Goal: Task Accomplishment & Management: Manage account settings

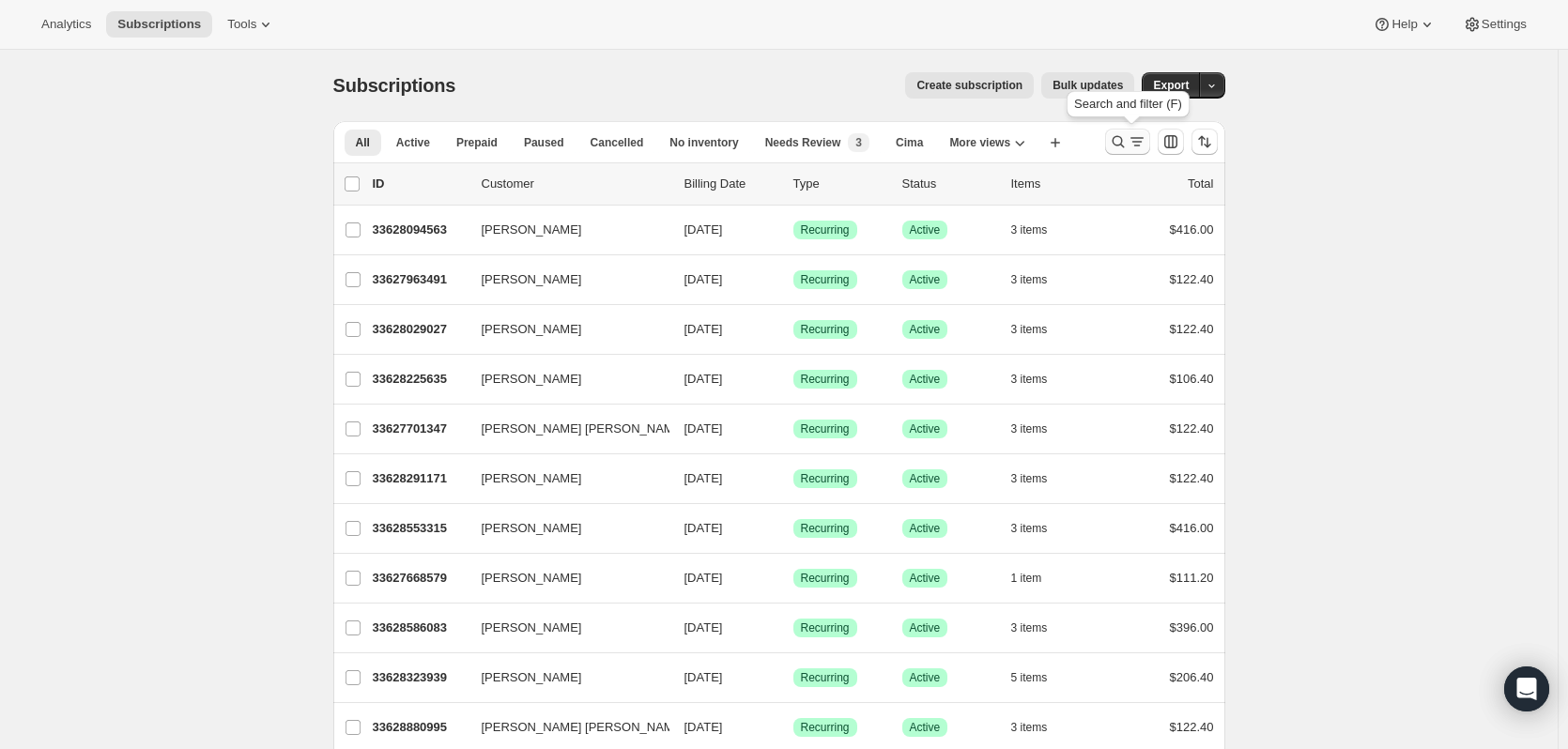
click at [1116, 148] on icon "Search and filter results" at bounding box center [1118, 141] width 19 height 19
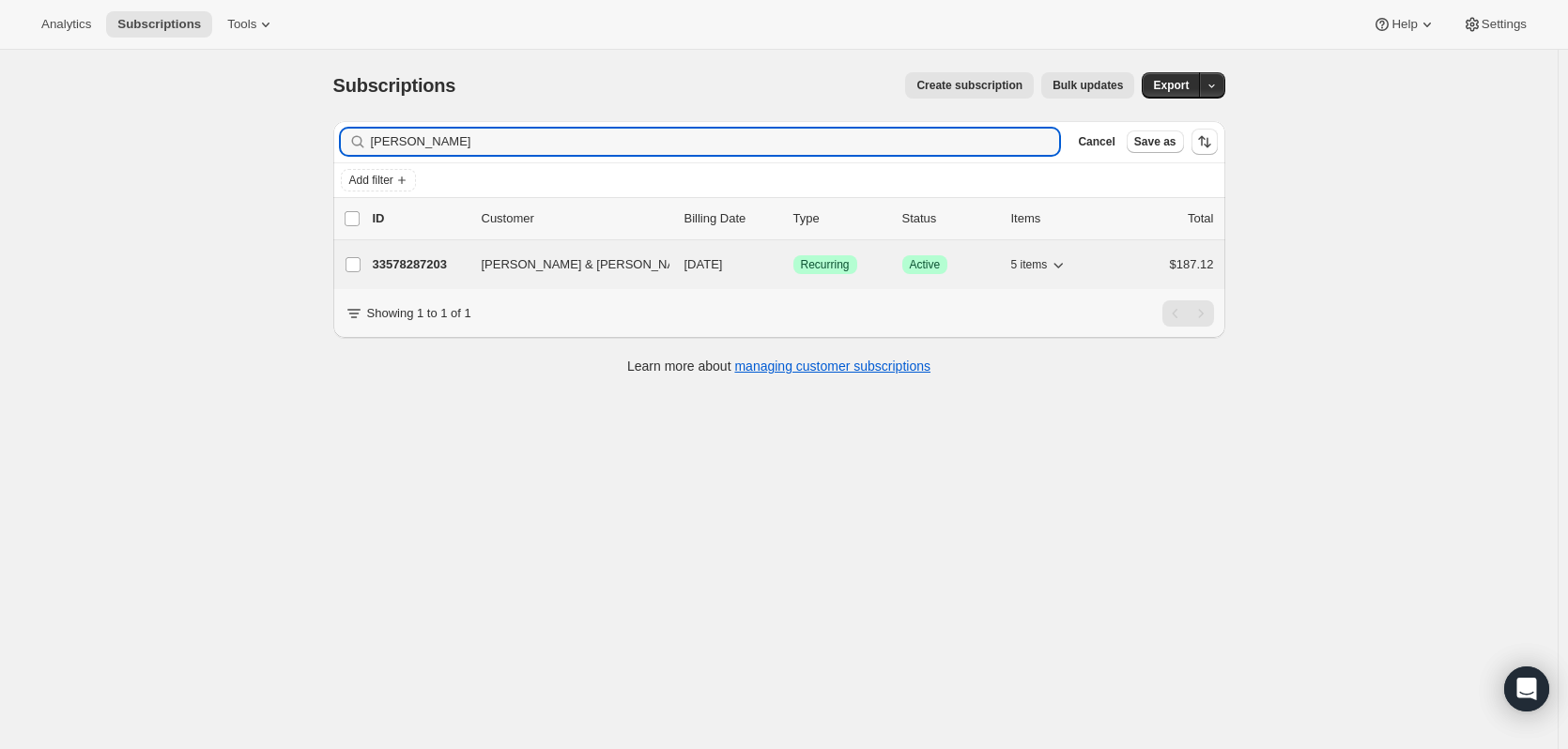
type input "GIRARDIN"
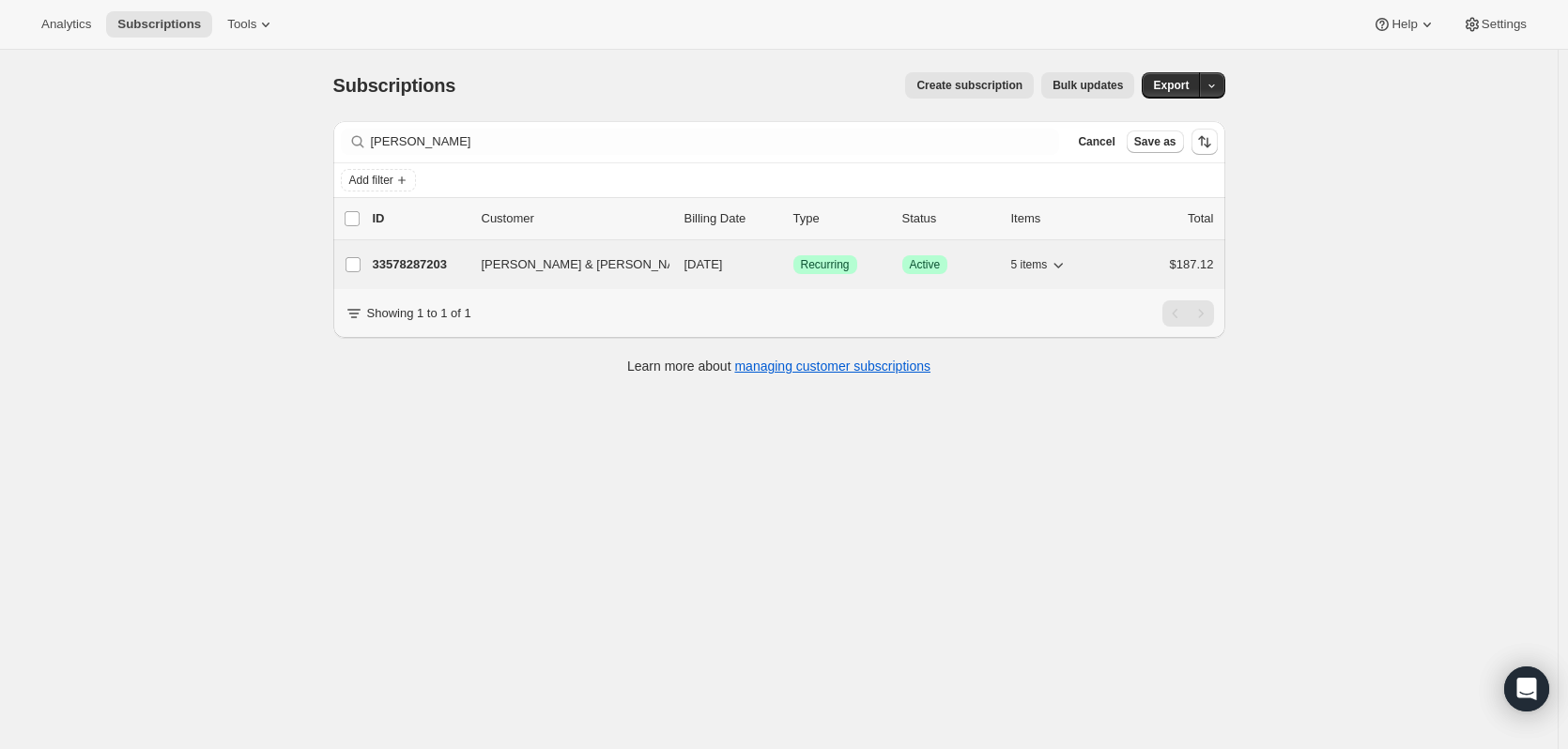
click at [428, 259] on p "33578287203" at bounding box center [420, 265] width 94 height 19
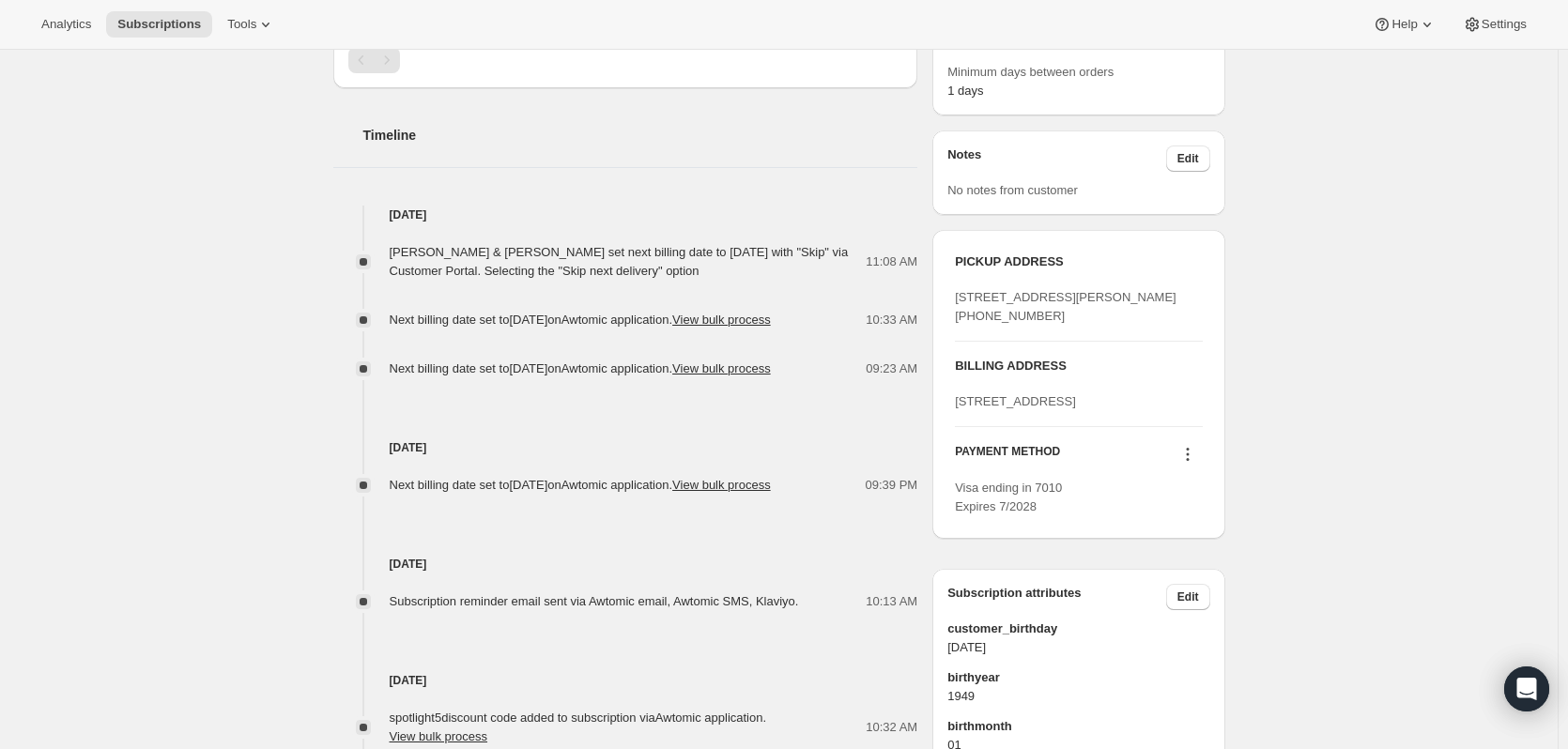
scroll to position [657, 0]
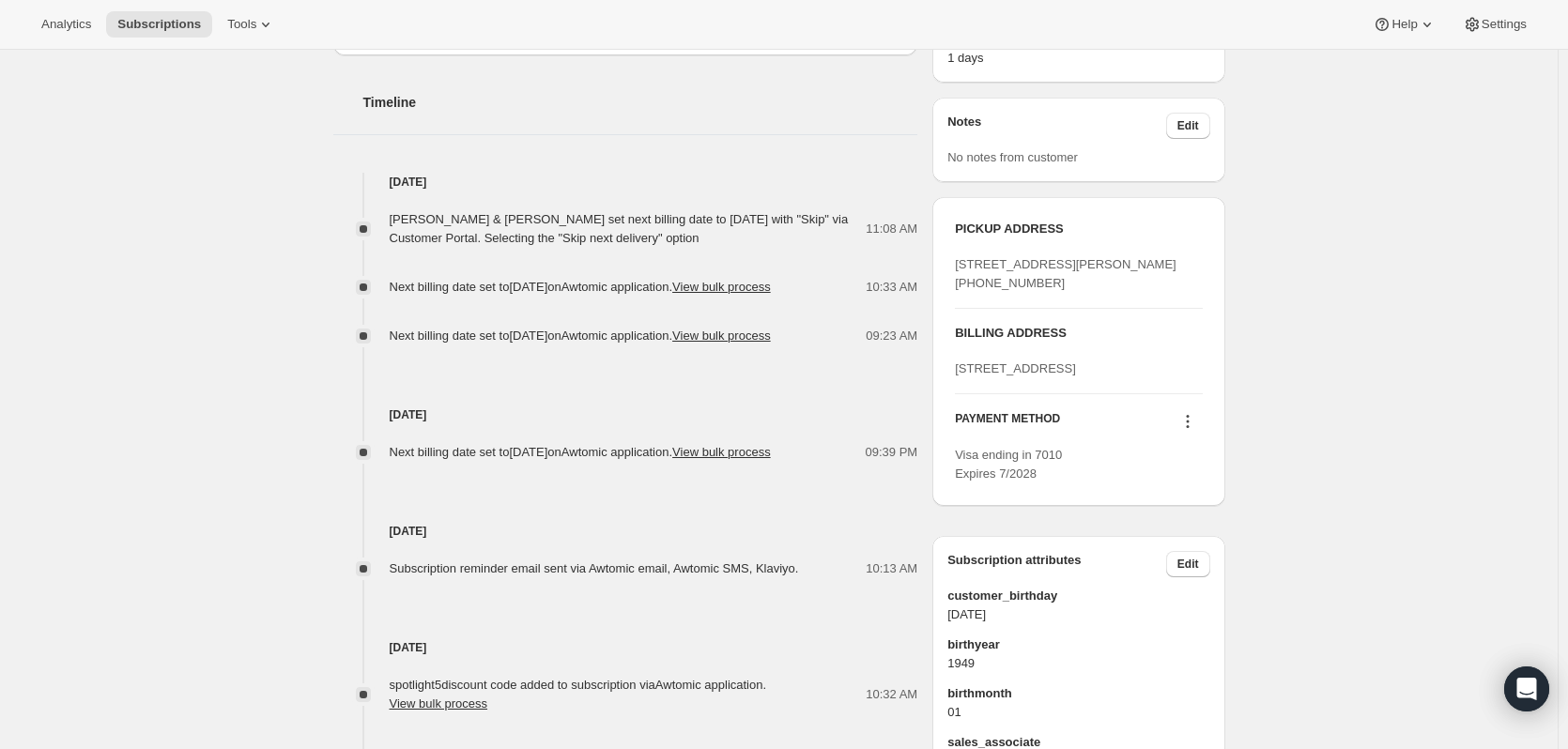
click at [1450, 307] on div "Subscription #33578287203. This page is ready Subscription #33578287203 Success…" at bounding box center [779, 190] width 1558 height 1596
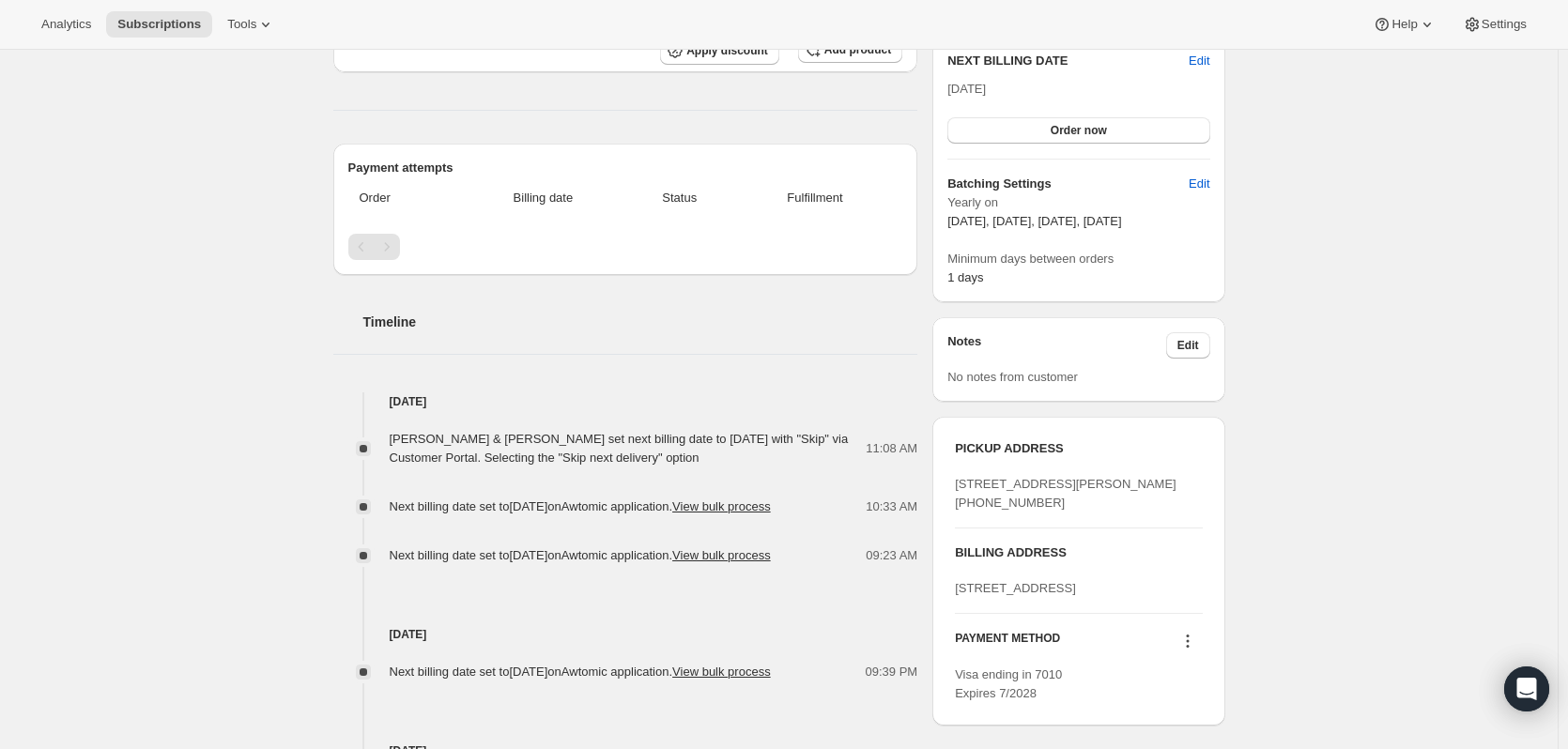
scroll to position [0, 0]
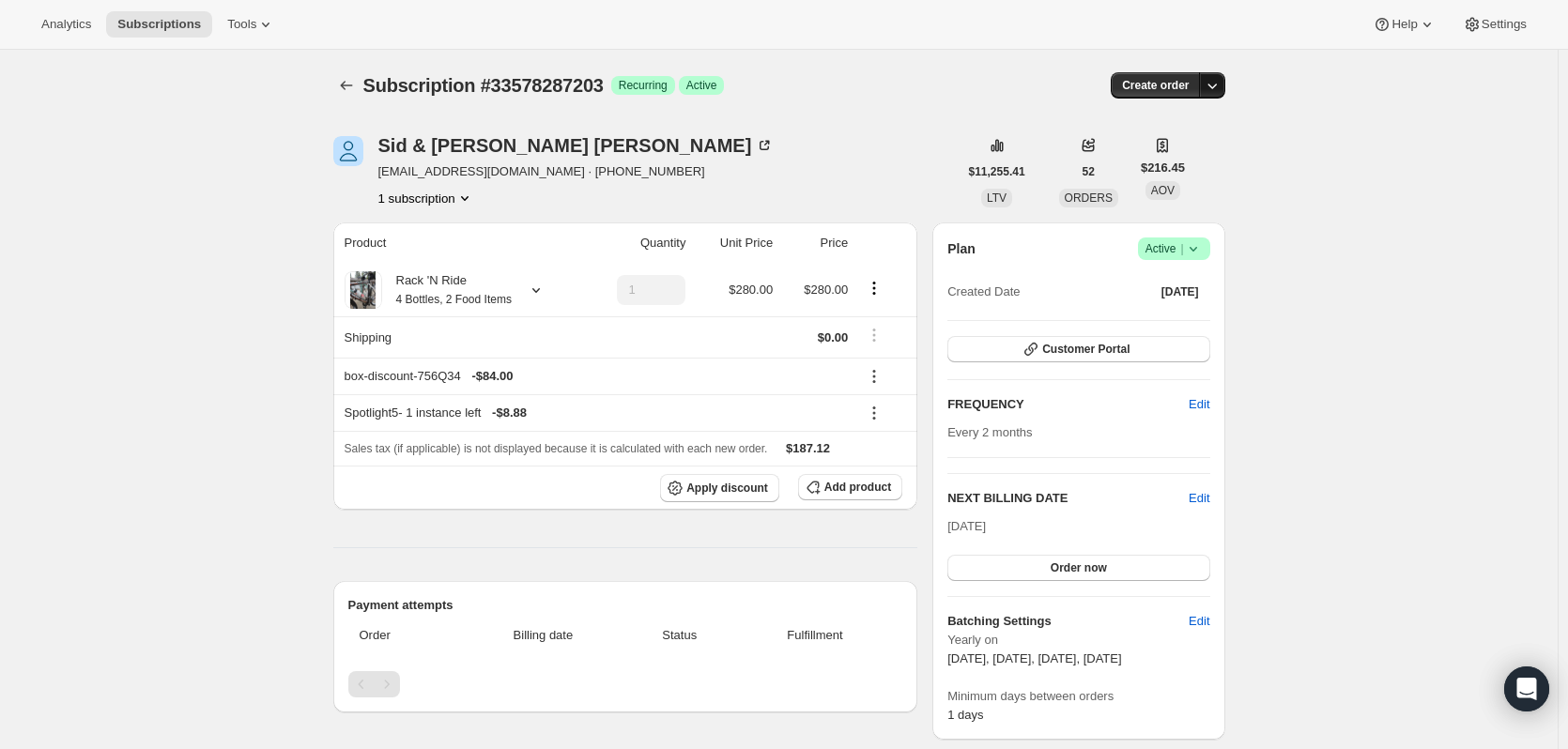
click at [1220, 94] on button "button" at bounding box center [1212, 86] width 26 height 26
click at [1202, 160] on span "Create custom one-time order" at bounding box center [1137, 156] width 162 height 14
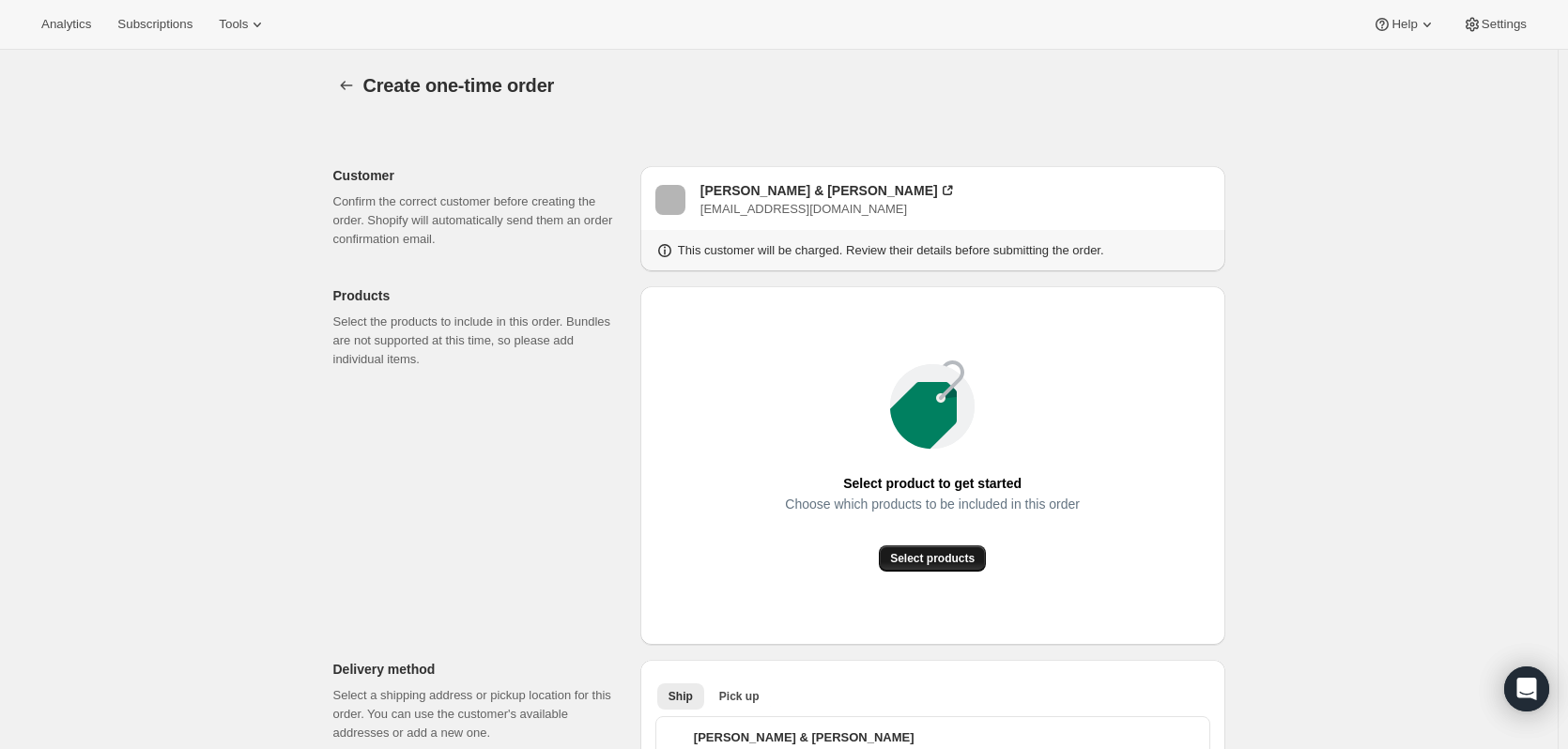
click at [962, 553] on span "Select products" at bounding box center [932, 558] width 85 height 15
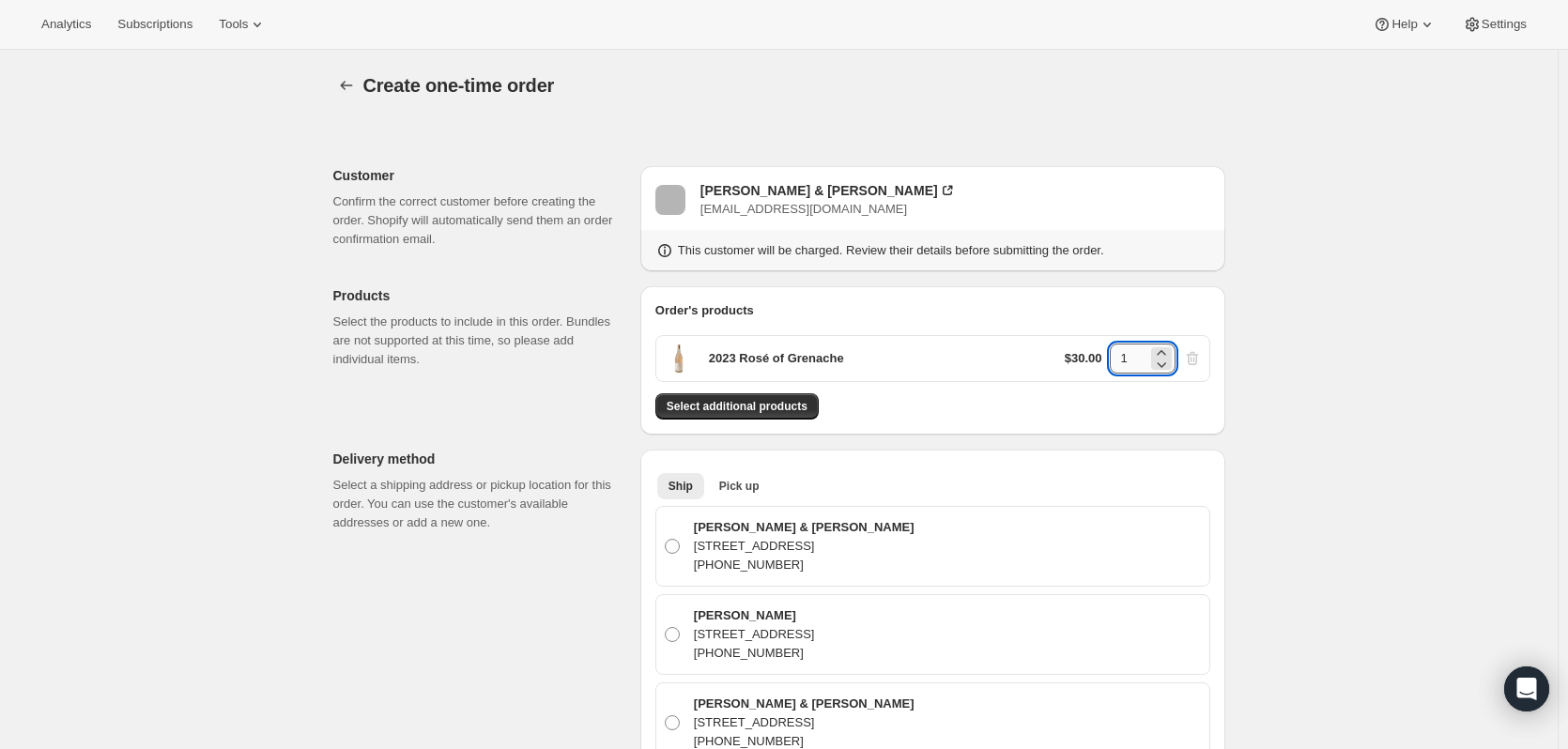
click at [1145, 355] on input "1" at bounding box center [1129, 359] width 38 height 30
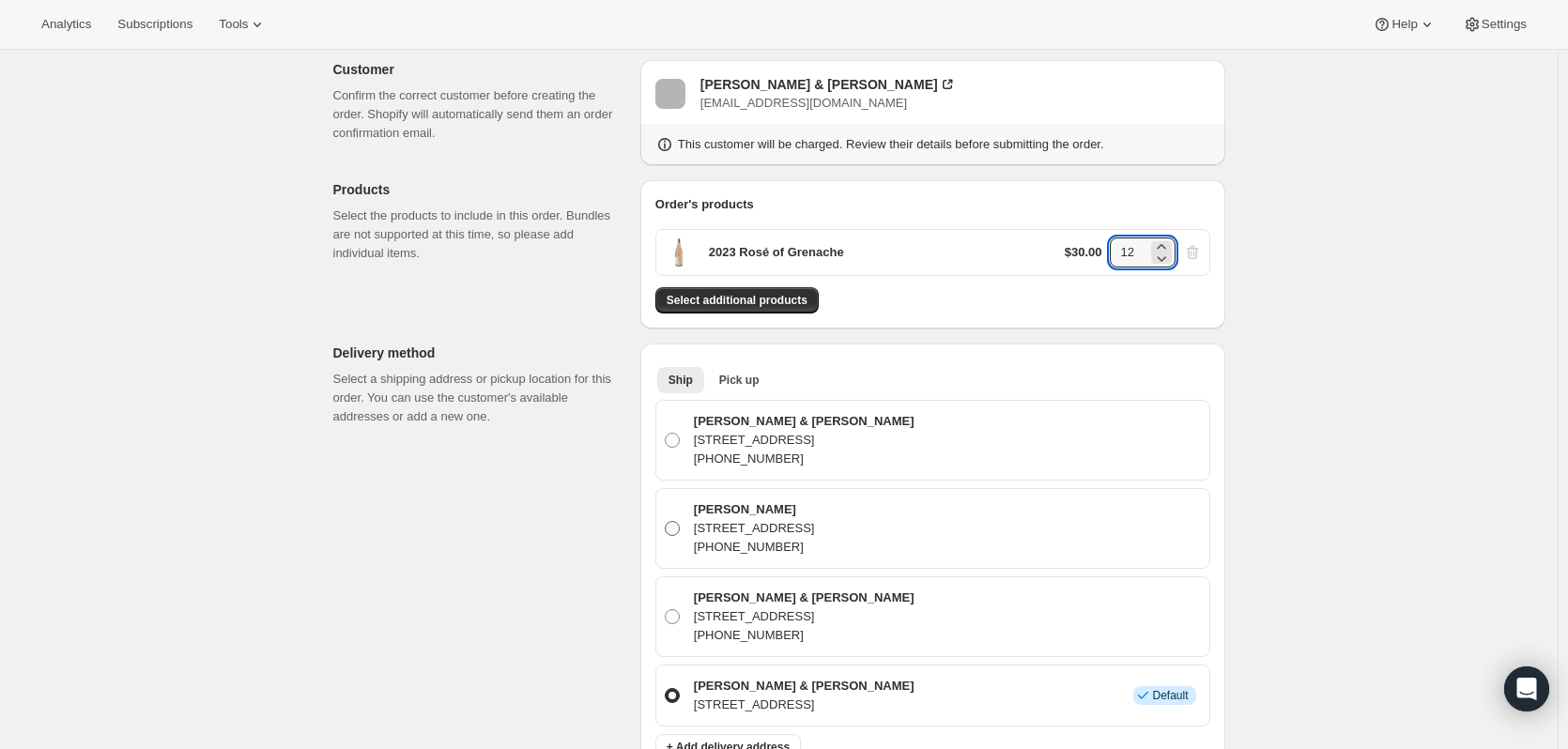
scroll to position [188, 0]
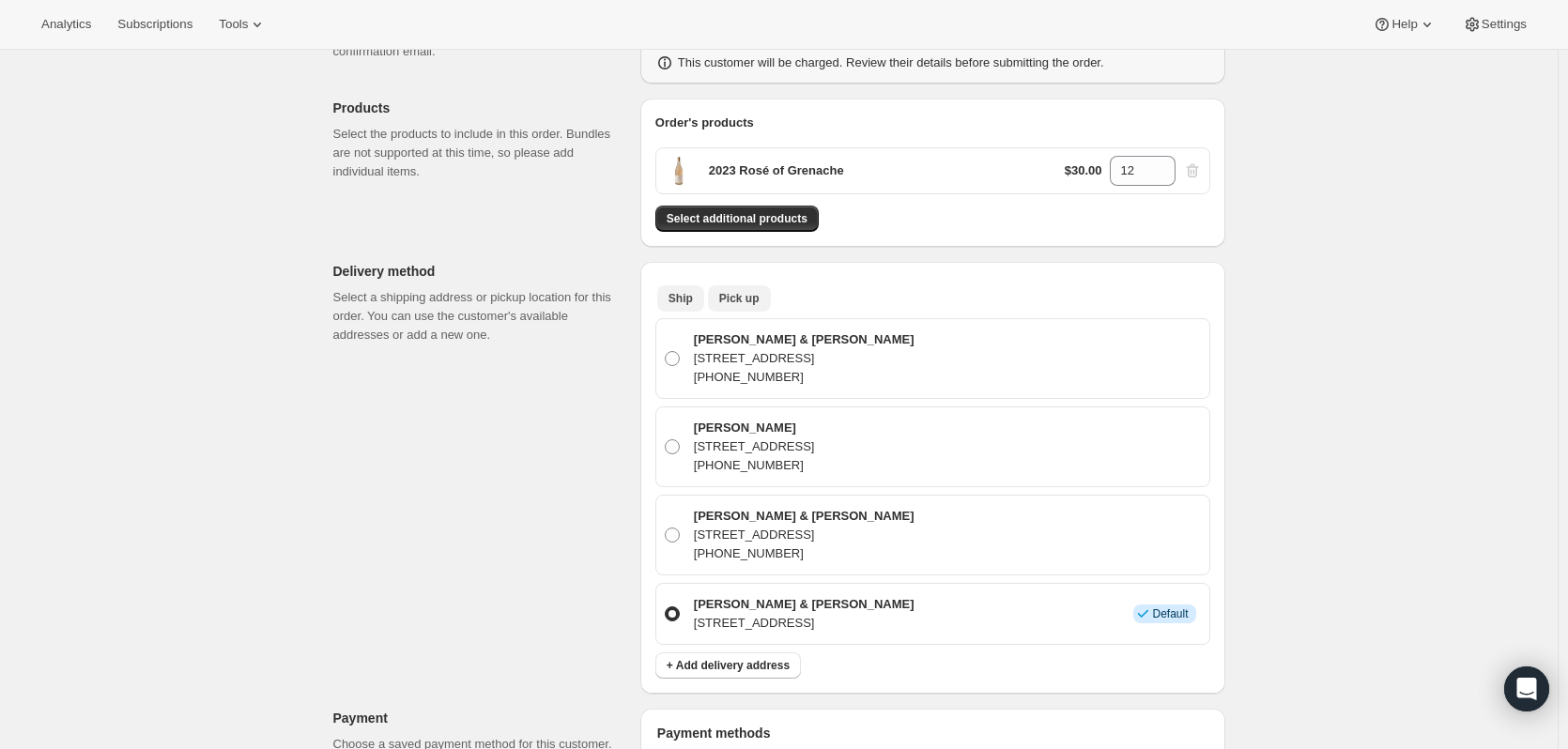
click at [754, 292] on span "Pick up" at bounding box center [739, 298] width 41 height 15
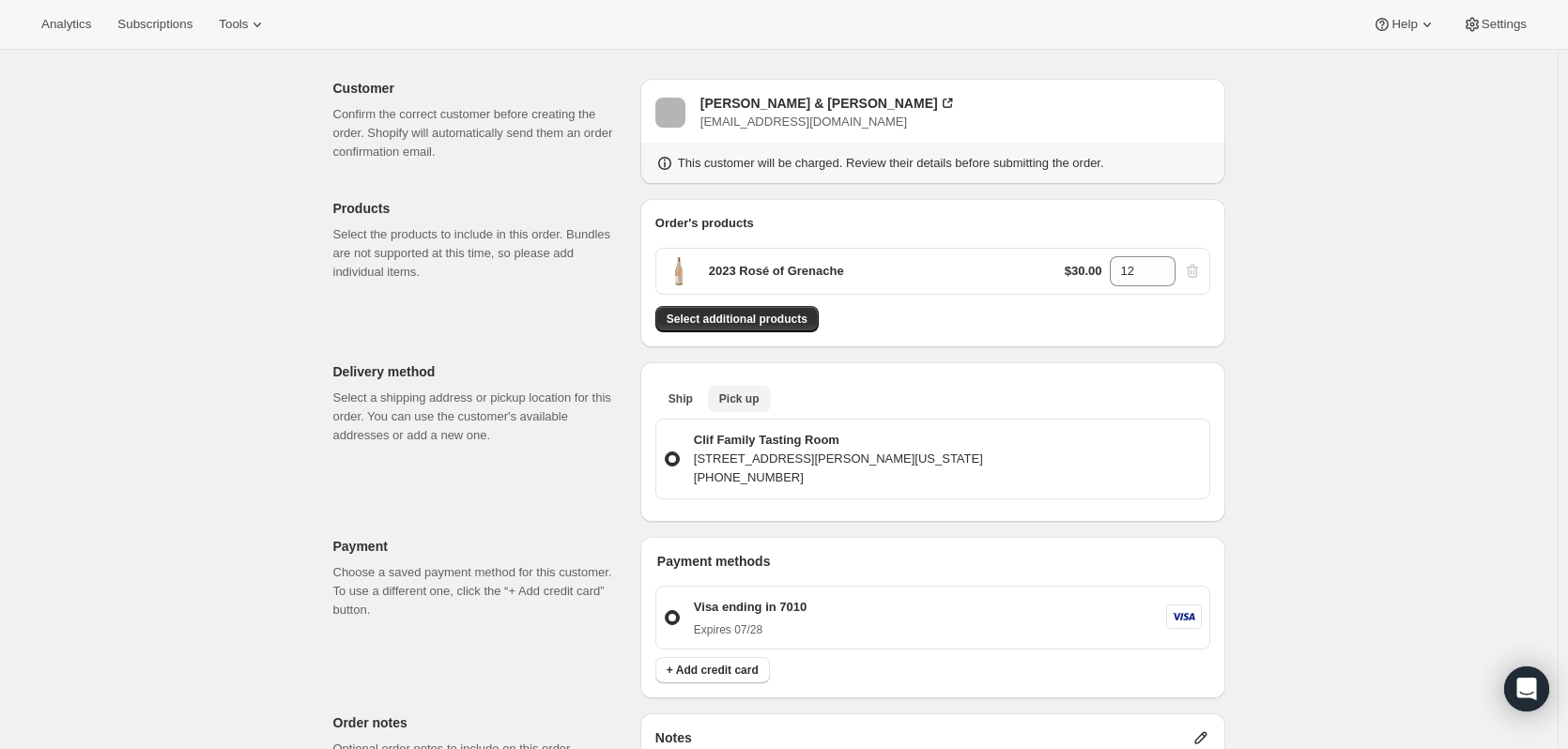
scroll to position [0, 0]
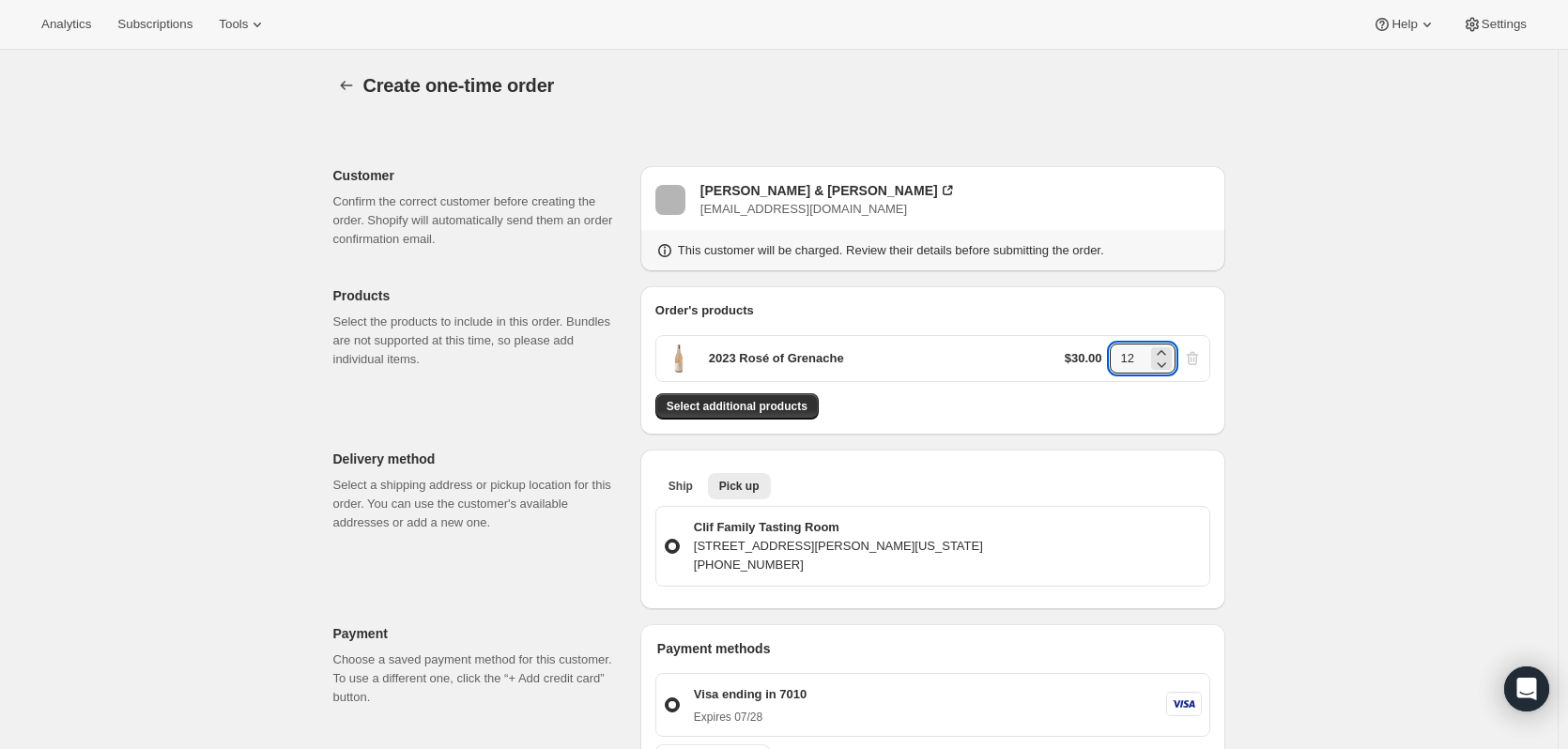
drag, startPoint x: 1144, startPoint y: 357, endPoint x: 1077, endPoint y: 358, distance: 67.0
click at [1077, 358] on div "$30.00 12" at bounding box center [1133, 359] width 137 height 30
type input "0"
click at [1202, 353] on div "$30.00 0" at bounding box center [1133, 359] width 137 height 30
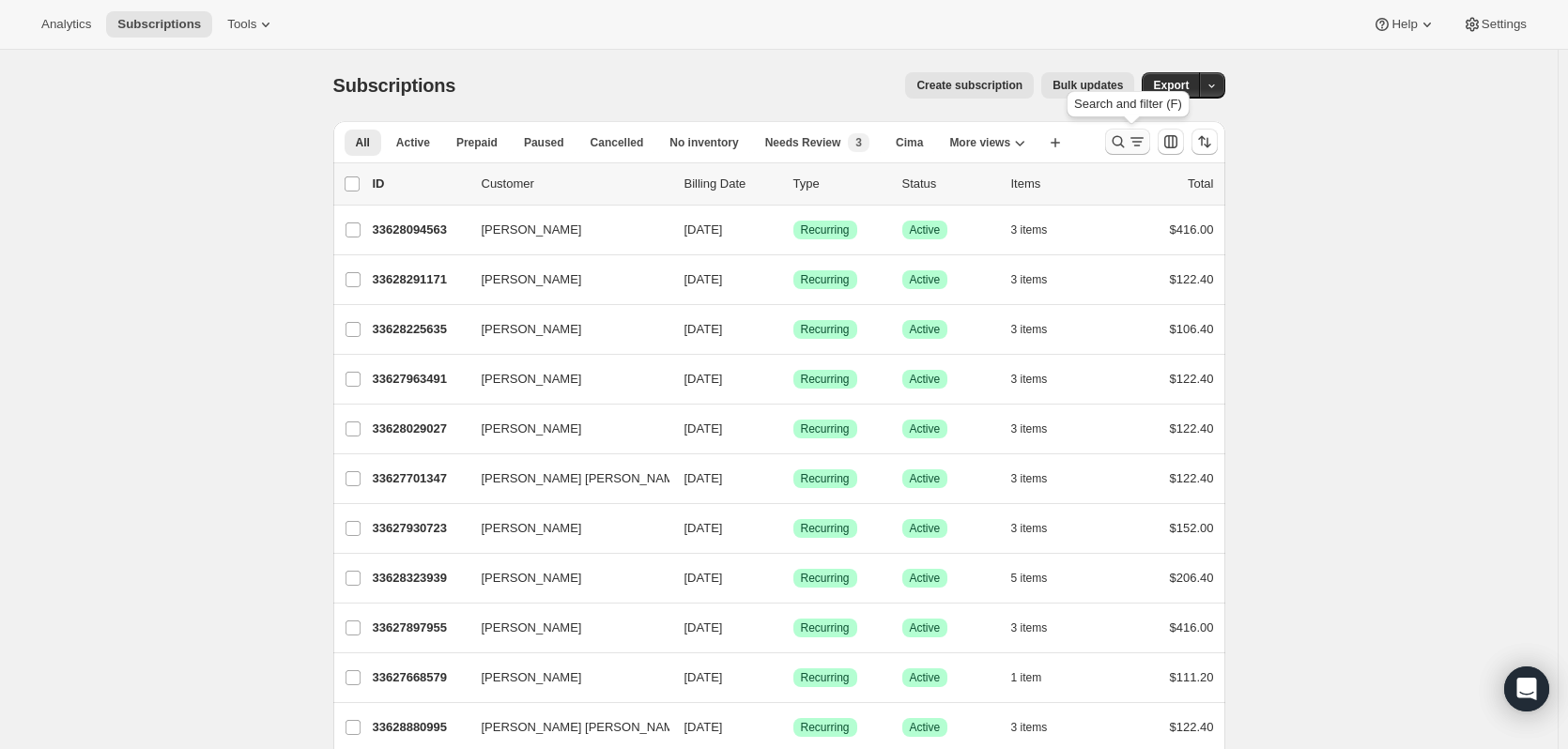
click at [1116, 137] on icon "Search and filter results" at bounding box center [1118, 141] width 19 height 19
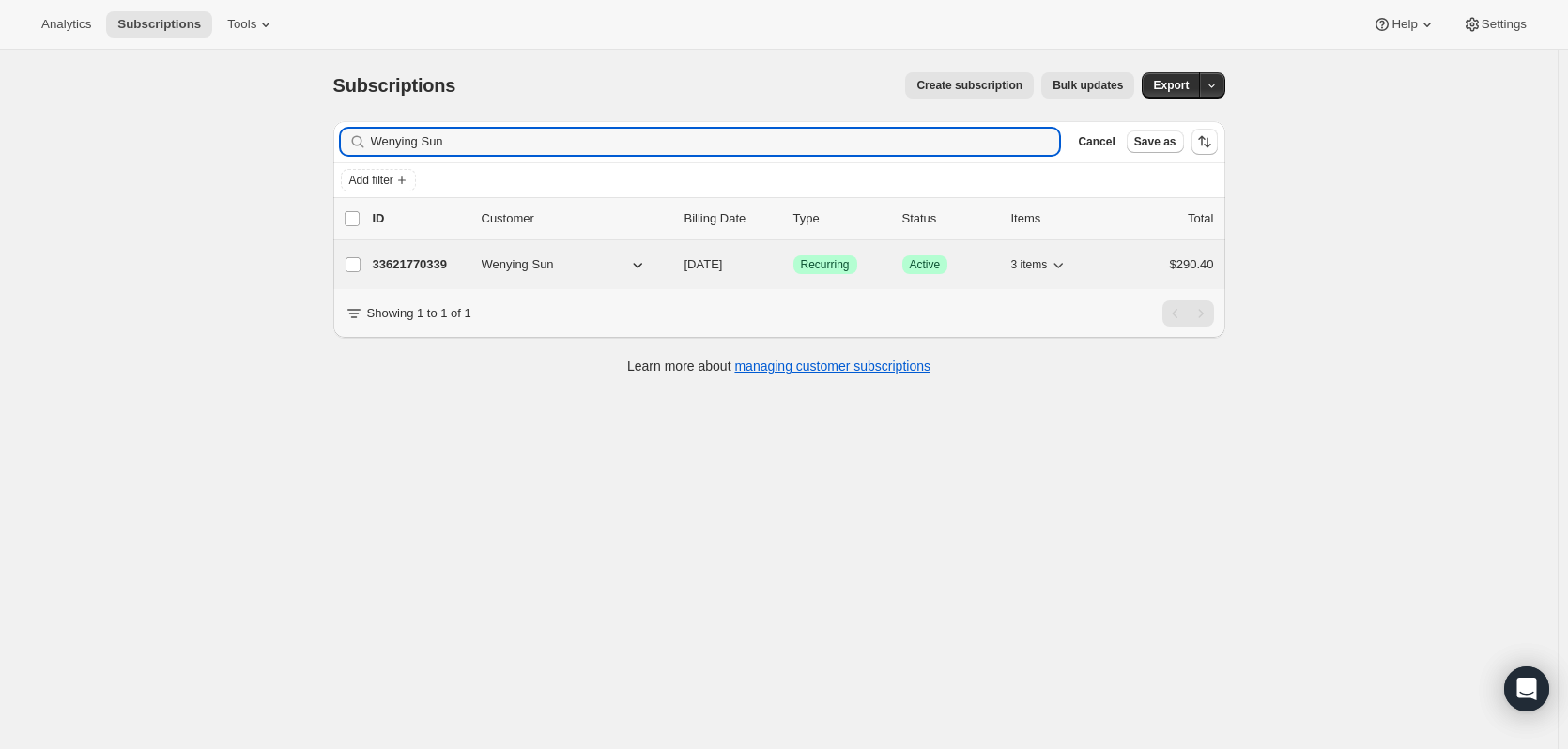
type input "Wenying Sun"
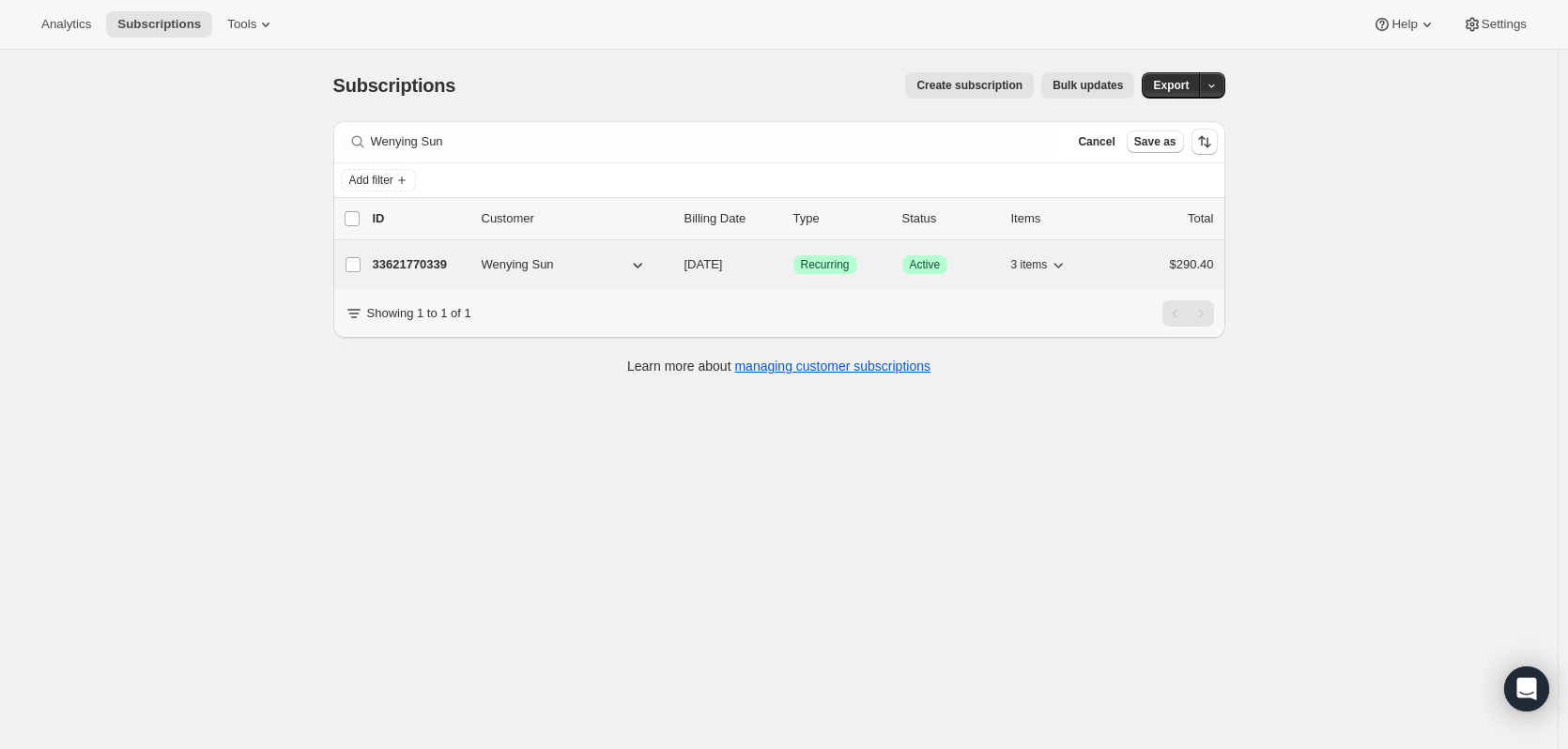
click at [443, 272] on p "33621770339" at bounding box center [420, 265] width 94 height 19
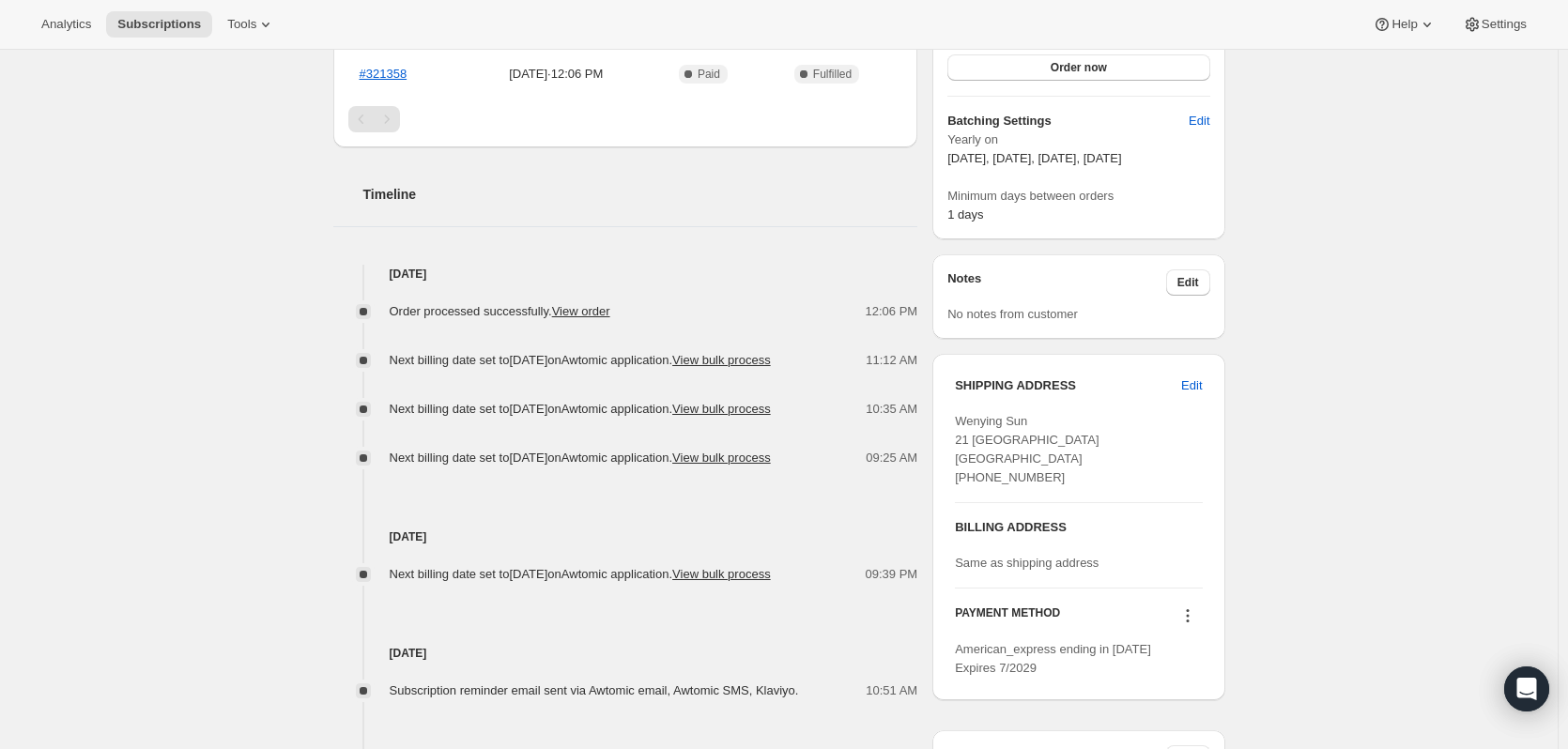
scroll to position [187, 0]
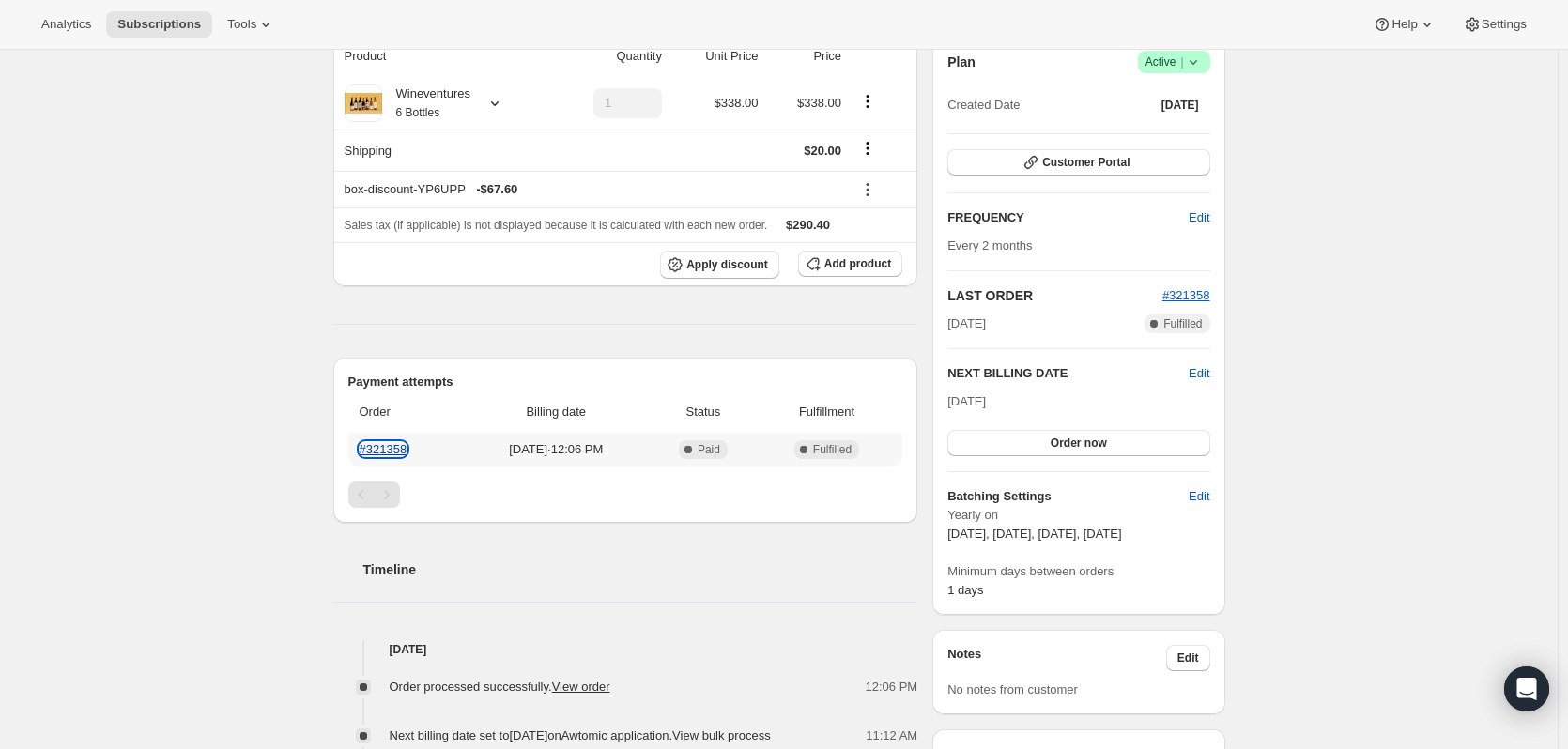
click at [391, 452] on link "#321358" at bounding box center [384, 450] width 48 height 14
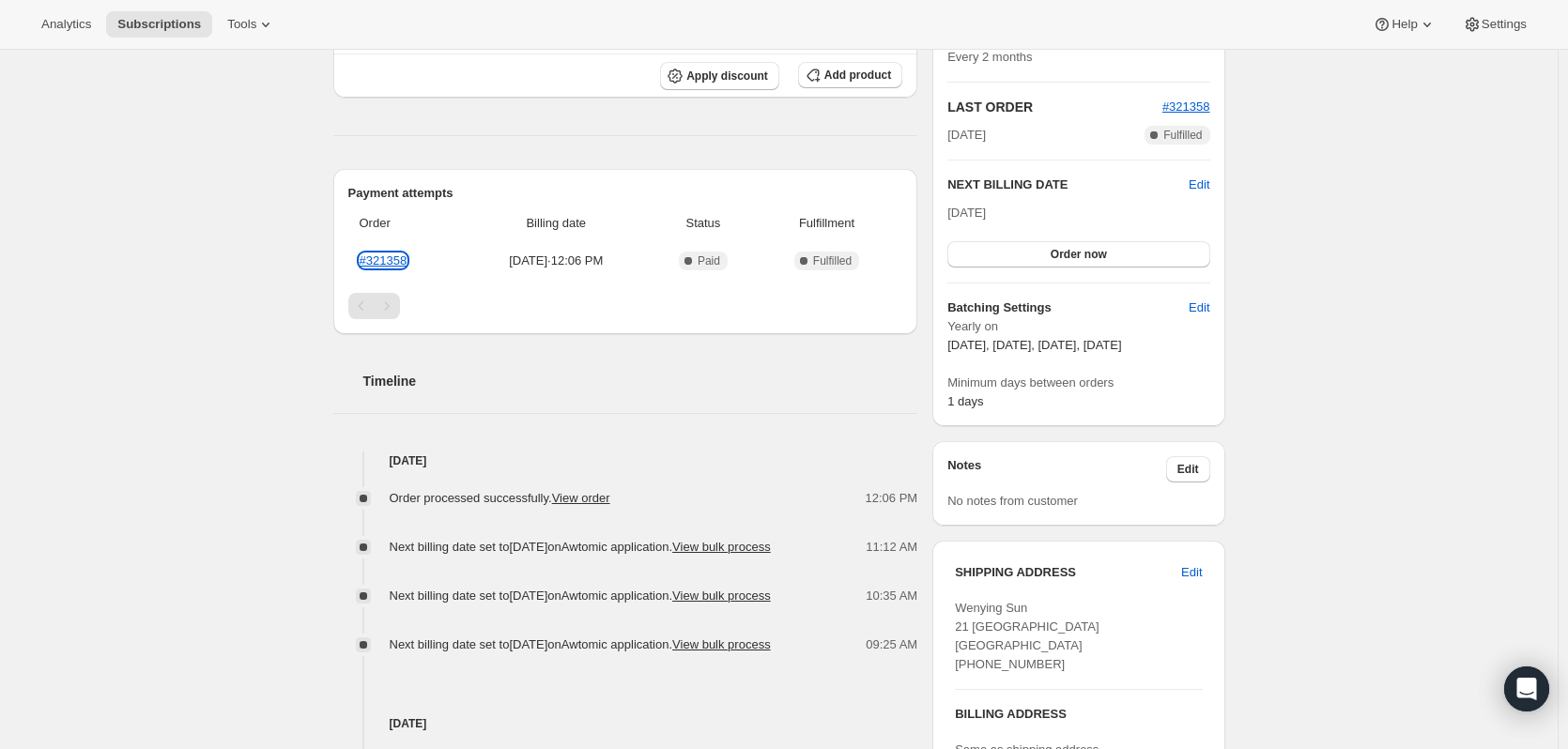
scroll to position [0, 0]
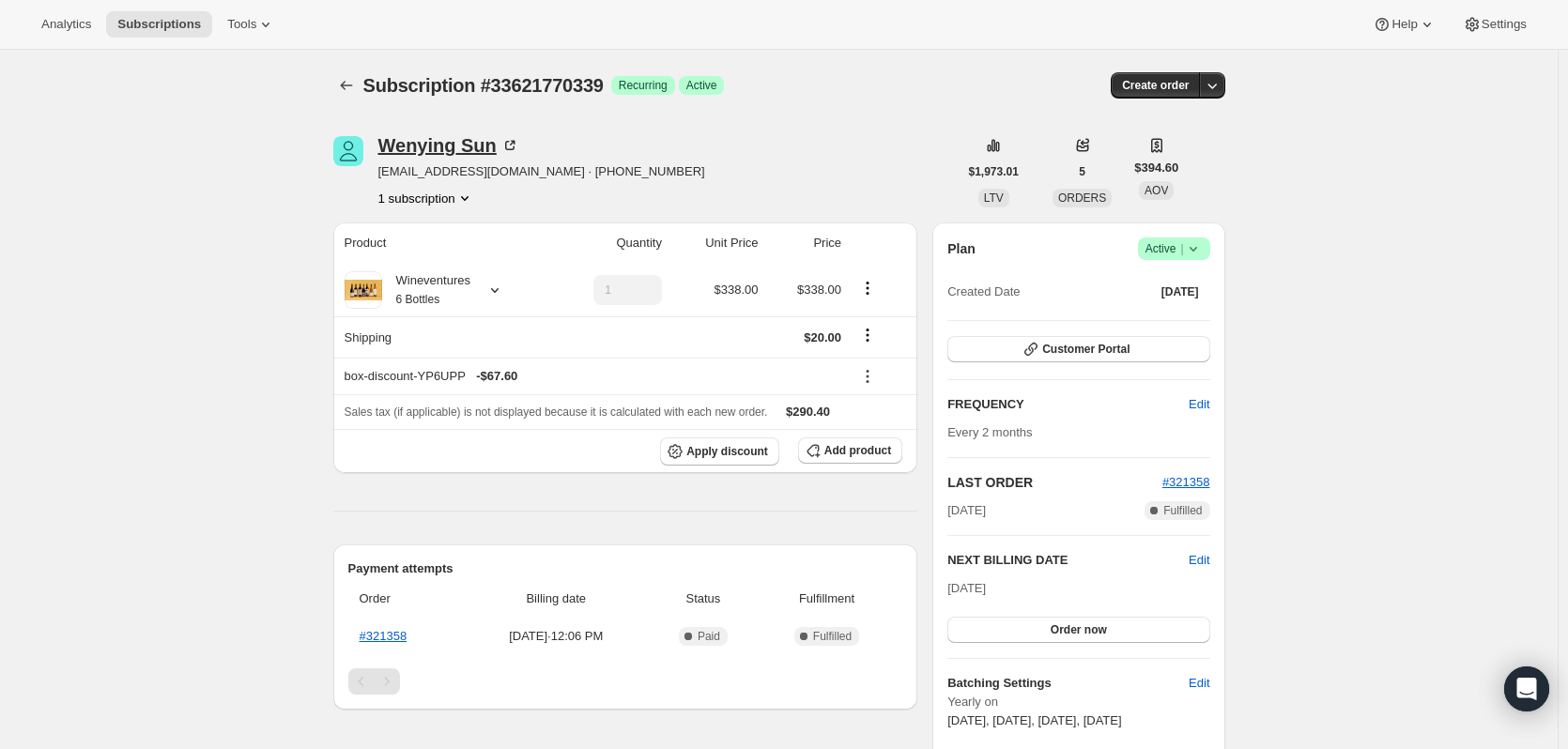
click at [515, 144] on icon at bounding box center [513, 144] width 6 height 6
drag, startPoint x: 511, startPoint y: 148, endPoint x: 383, endPoint y: 152, distance: 128.1
click at [383, 152] on div "Wenying Sun" at bounding box center [449, 145] width 141 height 19
